Goal: Task Accomplishment & Management: Use online tool/utility

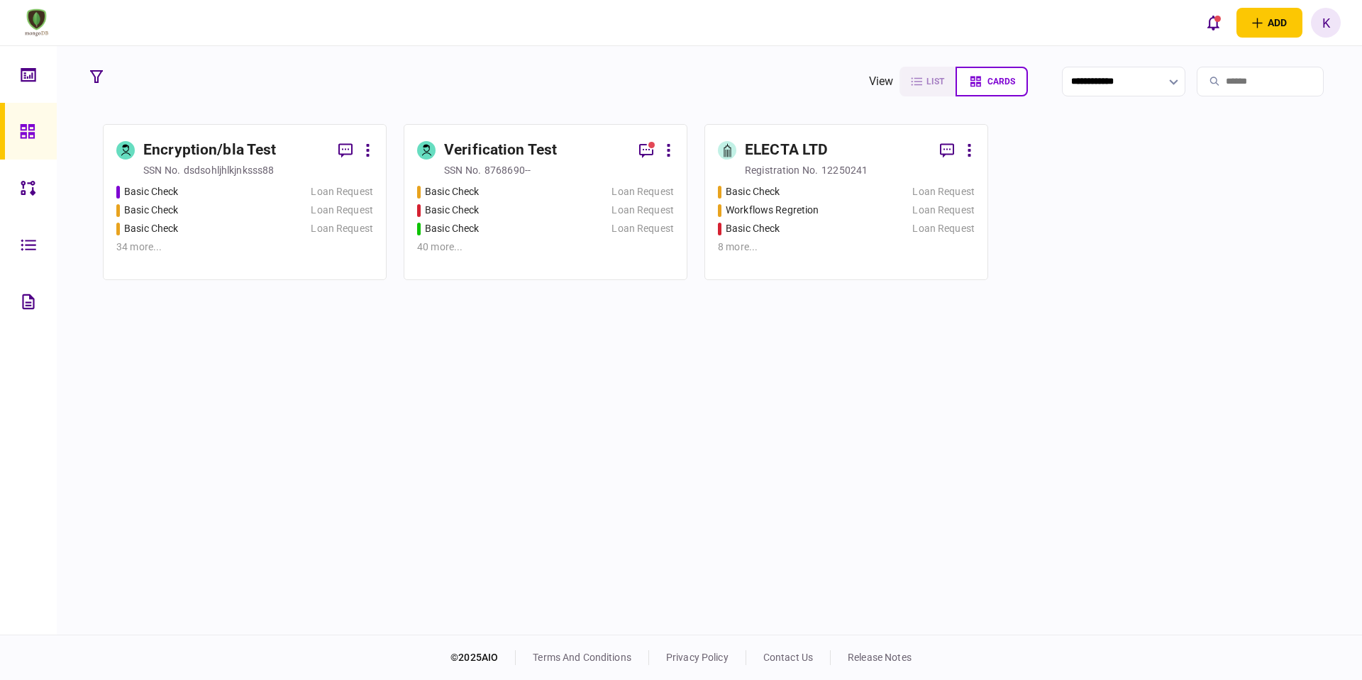
click at [142, 211] on div "Basic Check" at bounding box center [151, 210] width 54 height 15
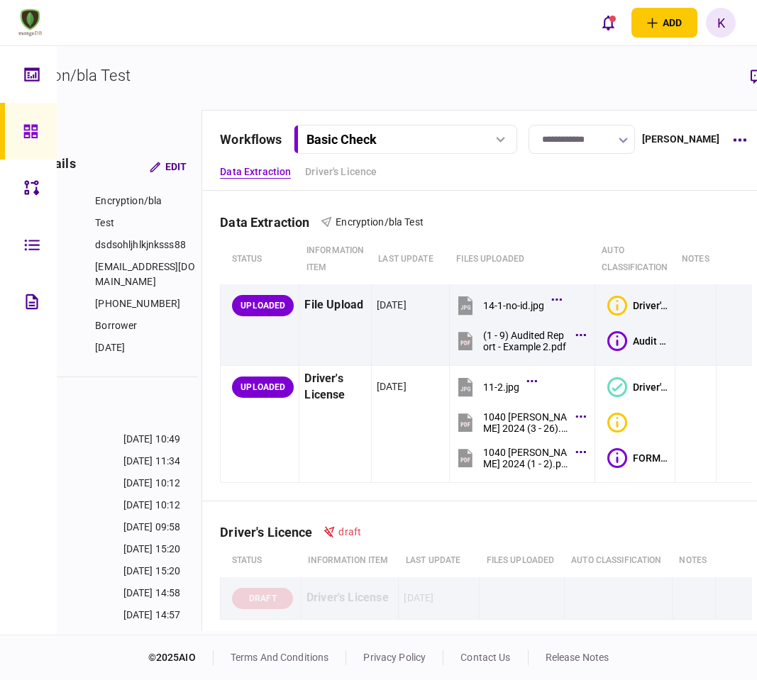
scroll to position [0, 139]
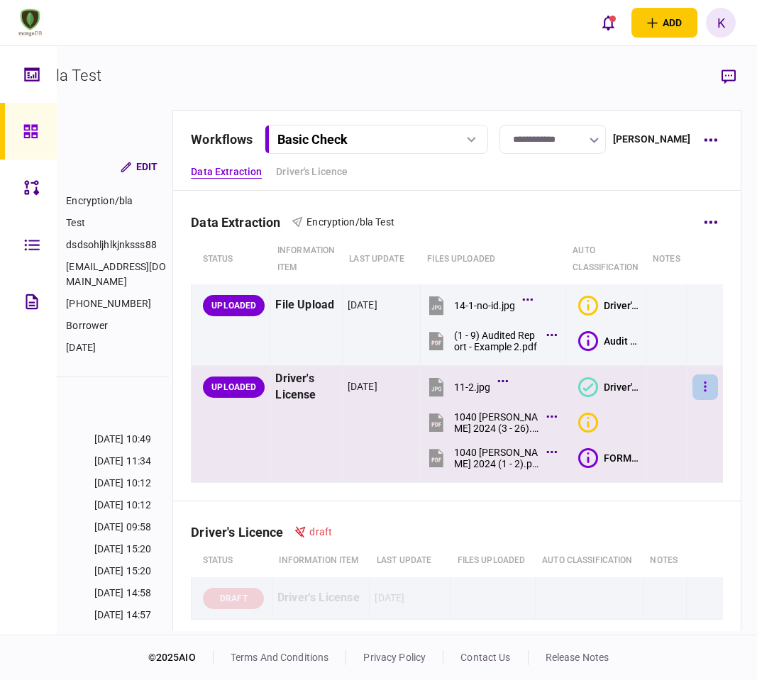
click at [692, 386] on button "button" at bounding box center [705, 387] width 26 height 26
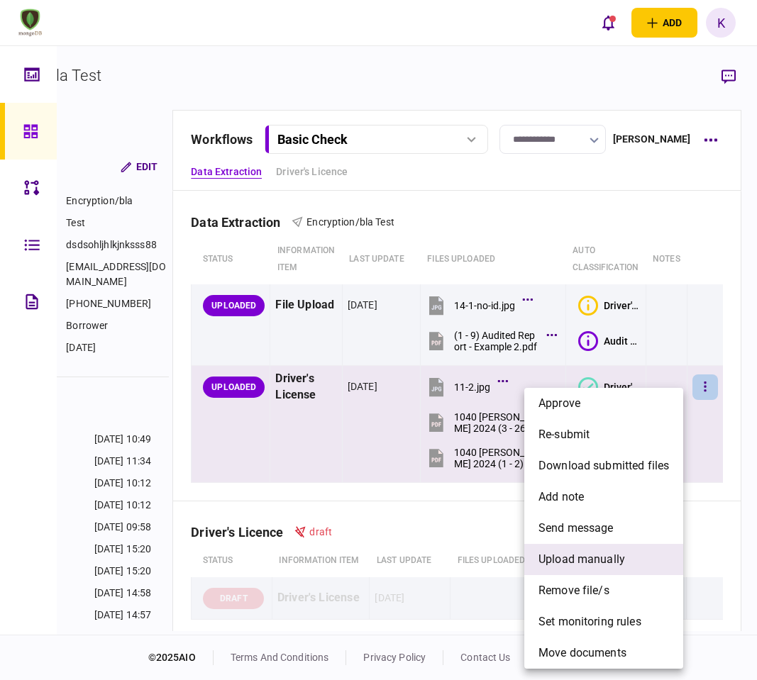
click at [619, 568] on li "upload manually" at bounding box center [603, 559] width 159 height 31
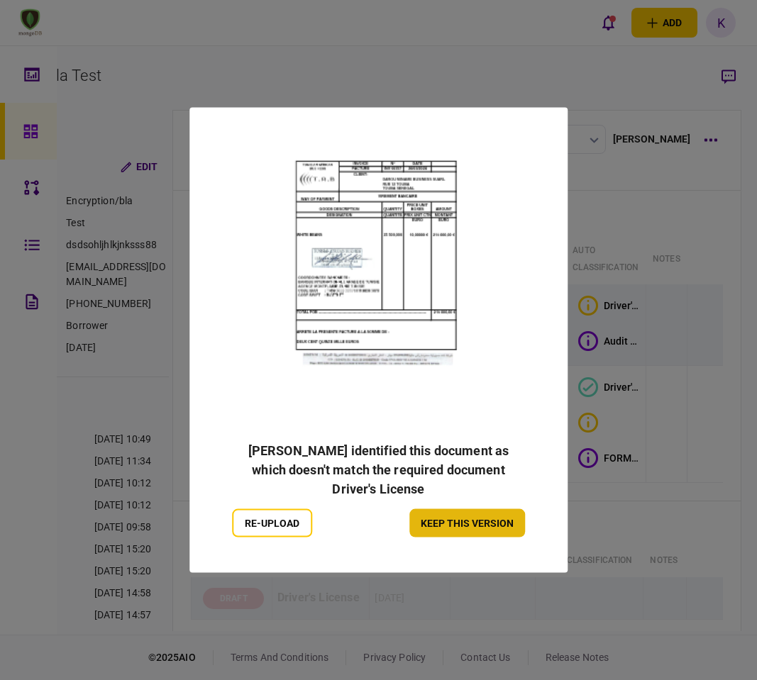
click at [471, 509] on button "keep this version" at bounding box center [467, 523] width 116 height 28
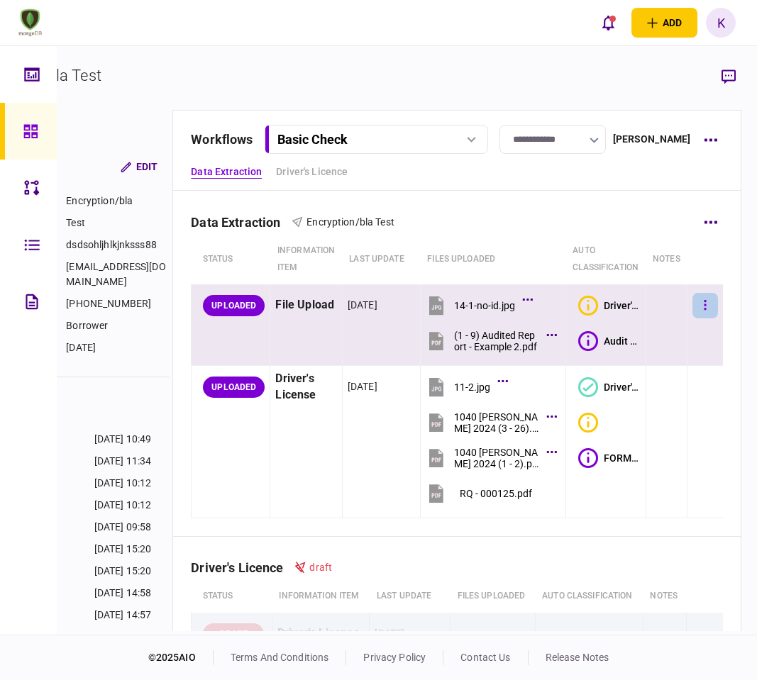
click at [703, 305] on icon "button" at bounding box center [704, 305] width 3 height 13
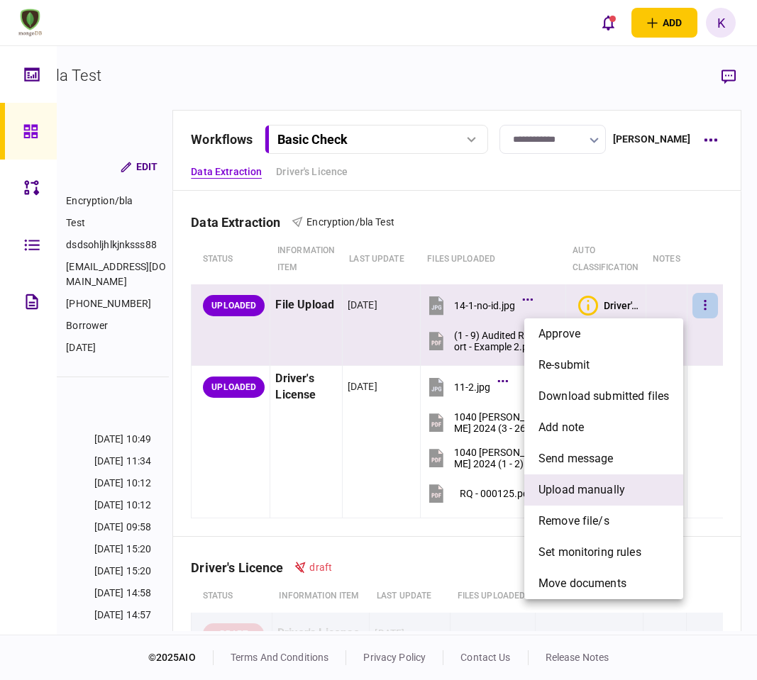
click at [605, 495] on span "upload manually" at bounding box center [581, 490] width 87 height 17
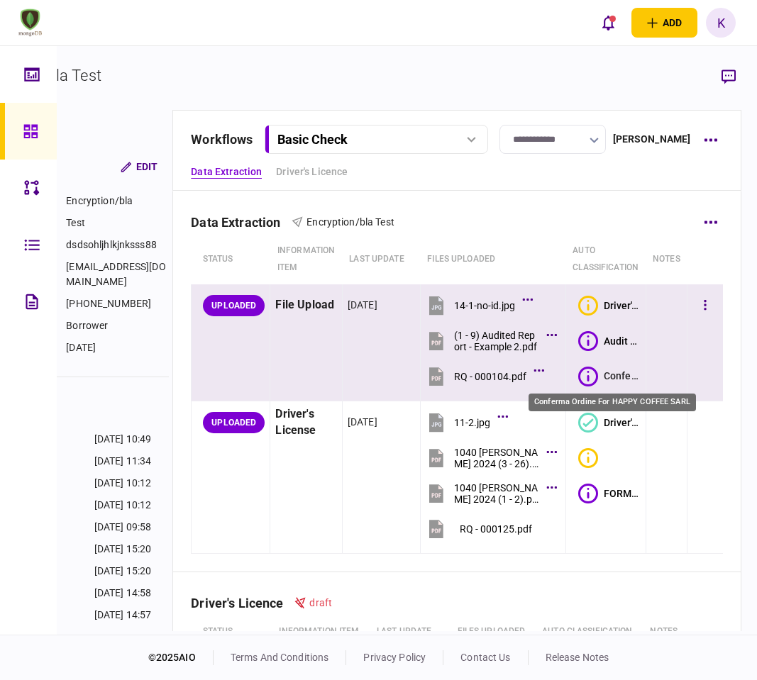
click at [603, 375] on div "Conferma Ordine For HAPPY COFFEE SARL" at bounding box center [621, 376] width 37 height 14
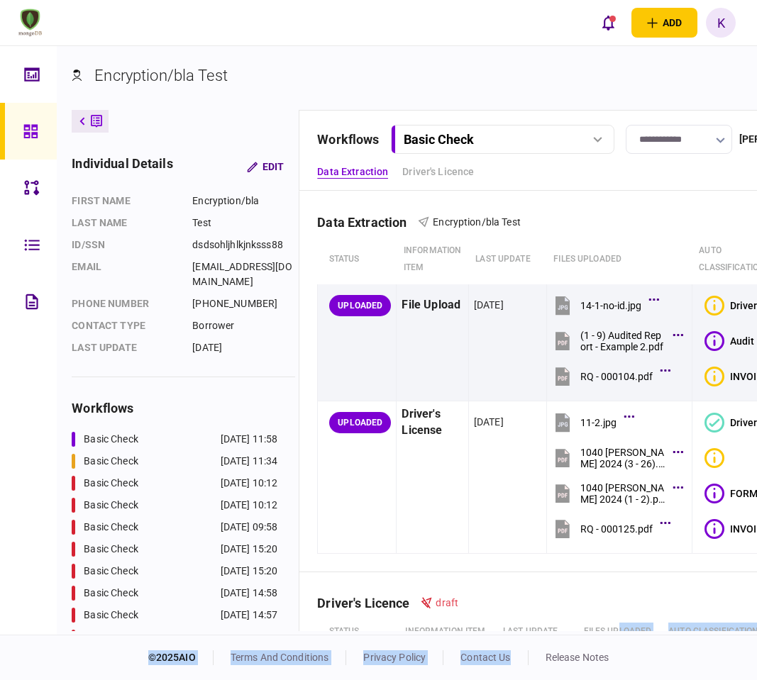
drag, startPoint x: 558, startPoint y: 635, endPoint x: 609, endPoint y: 627, distance: 51.7
click at [619, 633] on div "add business identity individual identity K K Kate Tyshko kateryna.tyshko@aio.n…" at bounding box center [378, 340] width 757 height 680
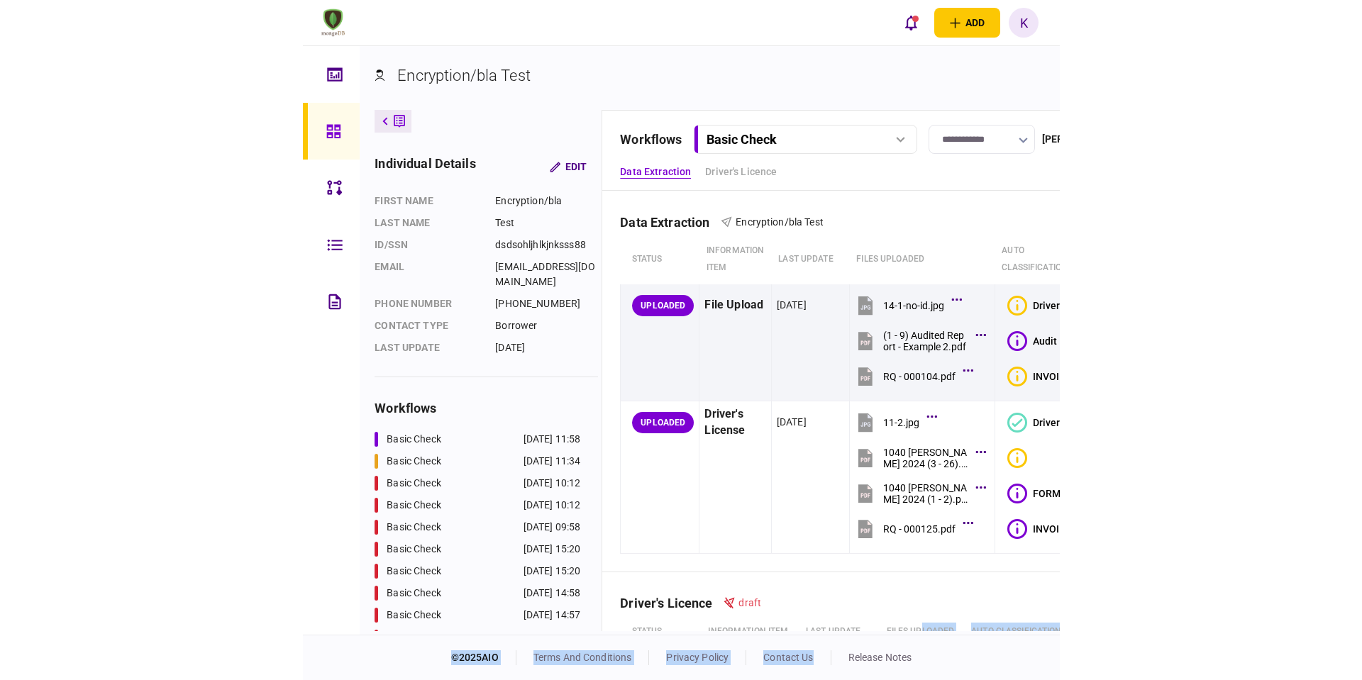
scroll to position [0, 139]
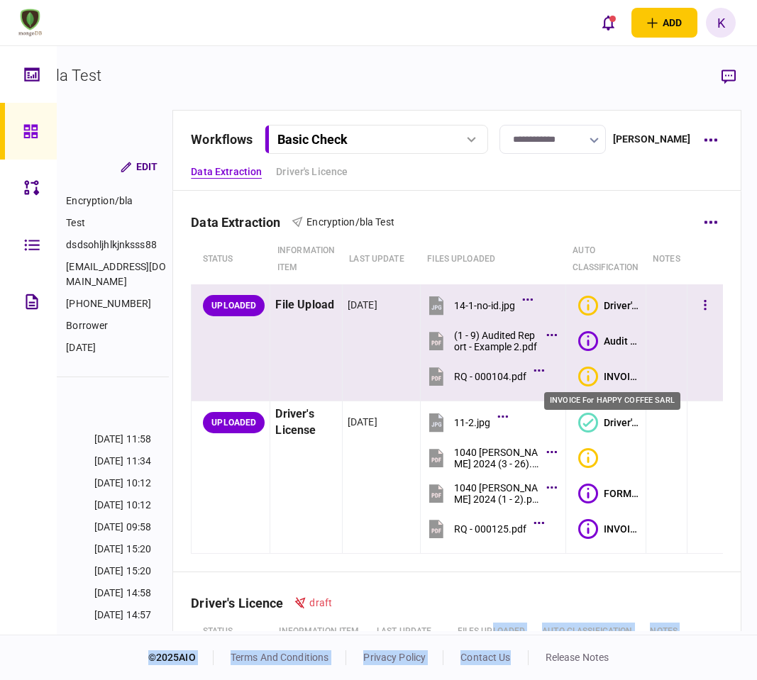
click at [603, 372] on div "INVOICE For HAPPY COFFEE SARL" at bounding box center [621, 376] width 37 height 11
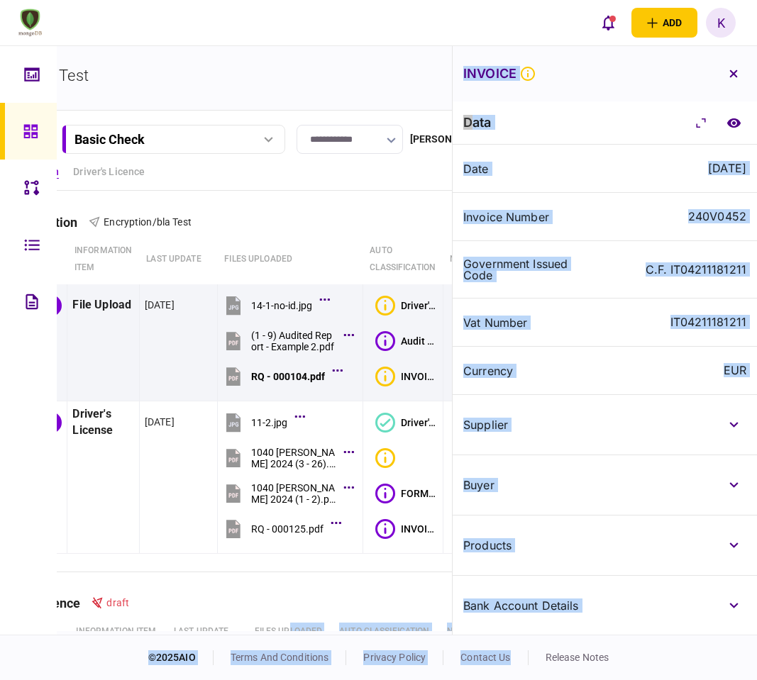
click at [620, 429] on div "supplier" at bounding box center [604, 425] width 304 height 60
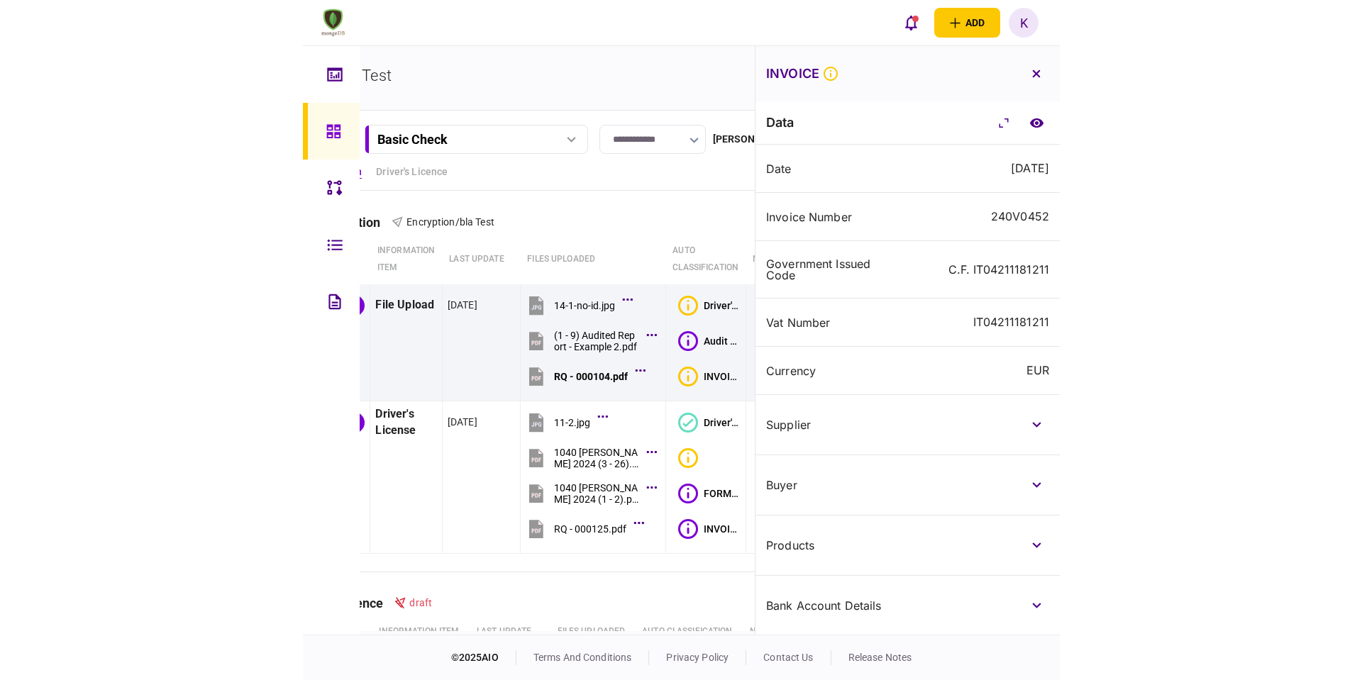
scroll to position [0, 0]
